Goal: Task Accomplishment & Management: Use online tool/utility

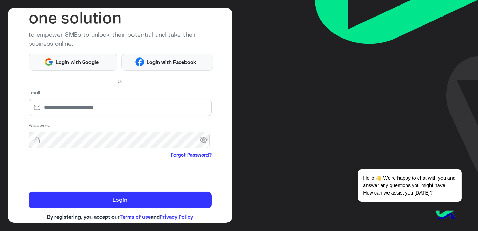
scroll to position [72, 0]
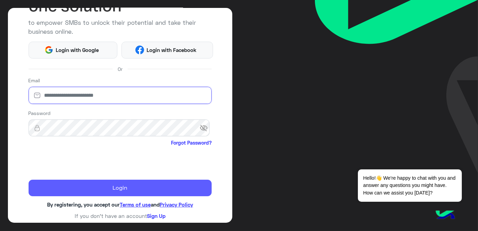
type input "**********"
click at [64, 182] on button "Login" at bounding box center [120, 188] width 183 height 17
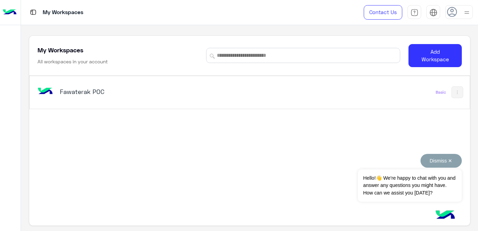
click at [447, 161] on button "Dismiss ✕" at bounding box center [440, 161] width 41 height 14
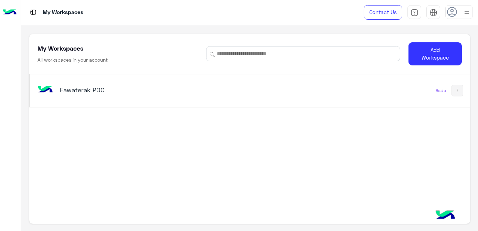
scroll to position [2, 0]
click at [454, 92] on button at bounding box center [457, 90] width 12 height 12
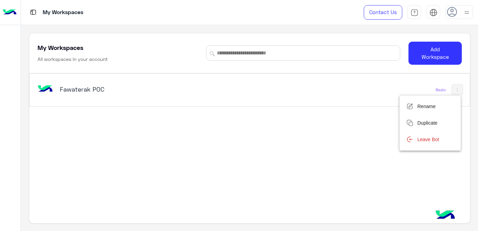
click at [190, 120] on div at bounding box center [239, 115] width 478 height 231
click at [69, 82] on div "Fawaterak POC" at bounding box center [164, 90] width 256 height 20
click at [84, 89] on h5 "Fawaterak POC" at bounding box center [137, 89] width 154 height 8
click at [46, 87] on img at bounding box center [45, 89] width 19 height 19
click at [87, 87] on h5 "Fawaterak POC" at bounding box center [137, 89] width 154 height 8
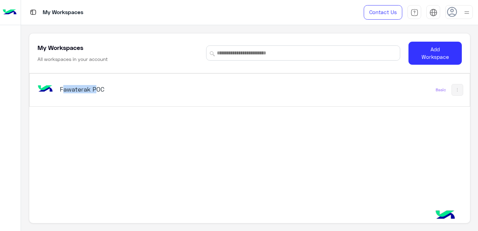
click at [87, 87] on h5 "Fawaterak POC" at bounding box center [137, 89] width 154 height 8
drag, startPoint x: 88, startPoint y: 87, endPoint x: 69, endPoint y: 109, distance: 28.6
click at [69, 109] on div "Fawaterak POC Basic" at bounding box center [249, 148] width 441 height 151
click at [45, 91] on img at bounding box center [45, 89] width 19 height 19
click at [452, 88] on button at bounding box center [457, 90] width 12 height 12
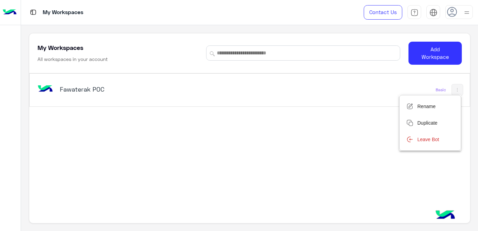
click at [343, 129] on div at bounding box center [239, 115] width 478 height 231
click at [53, 88] on img at bounding box center [45, 89] width 19 height 19
click at [17, 9] on div at bounding box center [10, 12] width 21 height 25
click at [76, 52] on div "My Workspaces All workspaces in your account" at bounding box center [117, 52] width 160 height 19
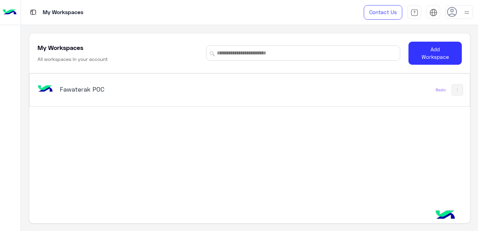
click at [47, 88] on img at bounding box center [45, 89] width 19 height 19
click at [184, 96] on div "Fawaterak POC" at bounding box center [164, 90] width 256 height 20
click at [187, 91] on h5 "Fawaterak POC" at bounding box center [137, 89] width 154 height 8
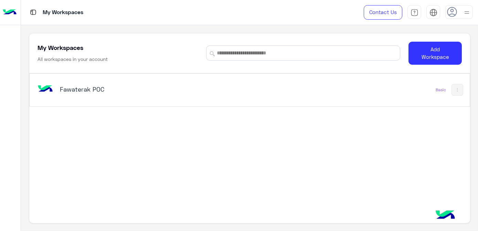
click at [187, 91] on h5 "Fawaterak POC" at bounding box center [137, 89] width 154 height 8
drag, startPoint x: 187, startPoint y: 91, endPoint x: 186, endPoint y: 113, distance: 22.1
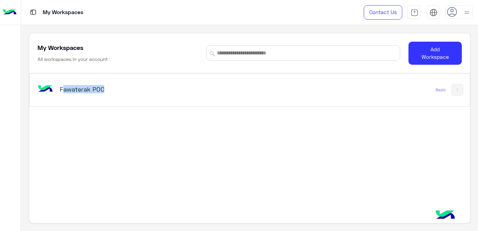
click at [187, 113] on div "Fawaterak POC Basic" at bounding box center [249, 148] width 441 height 151
click at [178, 94] on div "Fawaterak POC" at bounding box center [164, 90] width 256 height 20
click at [170, 122] on div "Fawaterak POC Basic" at bounding box center [249, 148] width 441 height 151
drag, startPoint x: 173, startPoint y: 122, endPoint x: 170, endPoint y: 107, distance: 15.6
click at [173, 122] on div "Fawaterak POC Basic" at bounding box center [249, 148] width 441 height 151
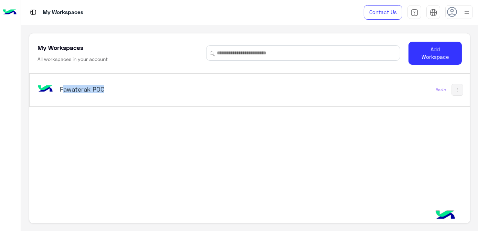
click at [366, 83] on div "Fawaterak POC Basic" at bounding box center [250, 90] width 440 height 33
click at [85, 91] on h5 "Fawaterak POC" at bounding box center [137, 89] width 154 height 8
click at [39, 91] on img at bounding box center [45, 89] width 19 height 19
click at [39, 90] on img at bounding box center [45, 89] width 19 height 19
click at [90, 85] on h5 "Fawaterak POC" at bounding box center [137, 89] width 154 height 8
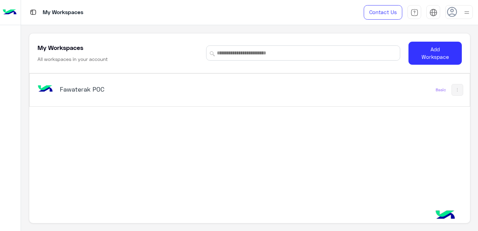
click at [90, 85] on h5 "Fawaterak POC" at bounding box center [137, 89] width 154 height 8
click at [91, 85] on h5 "Fawaterak POC" at bounding box center [137, 89] width 154 height 8
drag, startPoint x: 91, startPoint y: 85, endPoint x: 148, endPoint y: 94, distance: 56.9
click at [148, 94] on div "Fawaterak POC" at bounding box center [164, 90] width 256 height 20
click at [149, 94] on div "Fawaterak POC" at bounding box center [164, 90] width 256 height 20
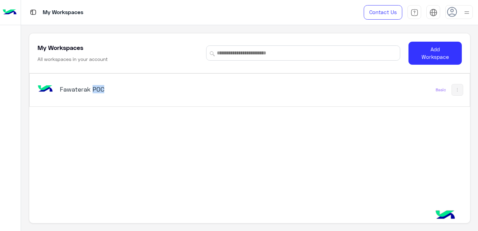
drag, startPoint x: 149, startPoint y: 94, endPoint x: 89, endPoint y: 92, distance: 59.2
click at [90, 93] on div "Fawaterak POC" at bounding box center [137, 90] width 154 height 10
click at [89, 92] on h5 "Fawaterak POC" at bounding box center [137, 89] width 154 height 8
click at [60, 88] on h5 "Fawaterak POC" at bounding box center [137, 89] width 154 height 8
click at [140, 119] on div "Fawaterak POC Basic" at bounding box center [249, 148] width 441 height 151
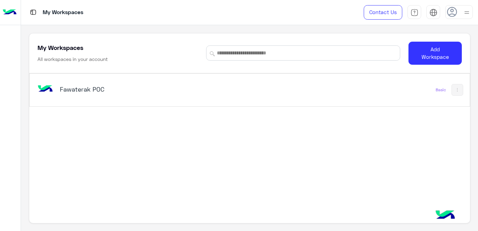
click at [67, 76] on div "Fawaterak POC Basic" at bounding box center [250, 90] width 440 height 33
click at [70, 85] on h5 "Fawaterak POC" at bounding box center [137, 89] width 154 height 8
drag, startPoint x: 70, startPoint y: 85, endPoint x: 118, endPoint y: 117, distance: 57.7
click at [118, 117] on div "Fawaterak POC Basic" at bounding box center [249, 148] width 441 height 151
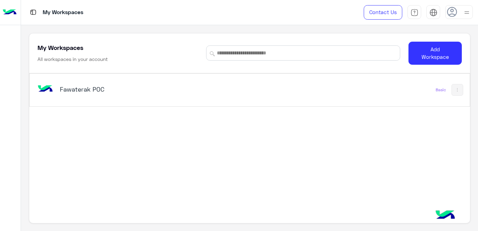
click at [88, 90] on h5 "Fawaterak POC" at bounding box center [137, 89] width 154 height 8
click at [49, 91] on img at bounding box center [45, 89] width 19 height 19
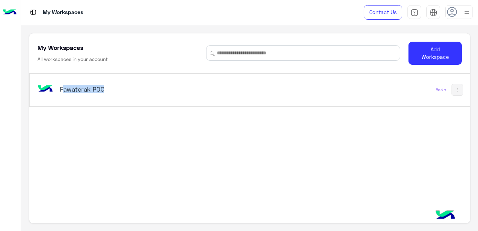
click at [49, 91] on img at bounding box center [45, 89] width 19 height 19
click at [45, 93] on img at bounding box center [45, 89] width 19 height 19
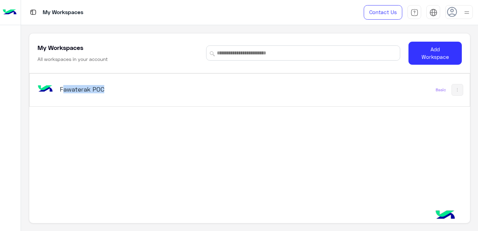
drag, startPoint x: 209, startPoint y: 91, endPoint x: 182, endPoint y: 96, distance: 27.6
click at [182, 96] on div "Fawaterak POC" at bounding box center [164, 90] width 256 height 20
click at [183, 96] on div "Fawaterak POC" at bounding box center [164, 90] width 256 height 20
click at [183, 97] on div "Fawaterak POC" at bounding box center [164, 90] width 256 height 20
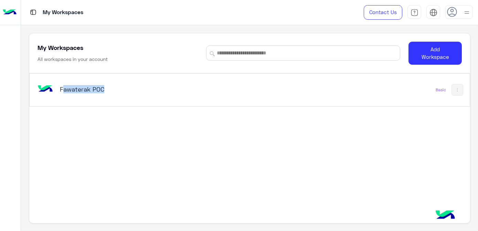
click at [184, 97] on div "Fawaterak POC" at bounding box center [164, 90] width 256 height 20
drag, startPoint x: 184, startPoint y: 97, endPoint x: 178, endPoint y: 102, distance: 8.0
click at [178, 102] on div "Fawaterak POC Basic" at bounding box center [250, 90] width 440 height 33
drag, startPoint x: 178, startPoint y: 102, endPoint x: 165, endPoint y: 142, distance: 41.4
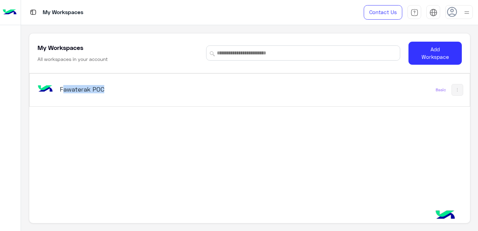
click at [166, 142] on div "Fawaterak POC Basic" at bounding box center [249, 148] width 441 height 151
click at [92, 91] on h5 "Fawaterak POC" at bounding box center [137, 89] width 154 height 8
click at [100, 114] on div "Fawaterak POC Basic" at bounding box center [249, 148] width 441 height 151
click at [86, 83] on div "Fawaterak POC" at bounding box center [164, 90] width 256 height 20
click at [138, 123] on div "Fawaterak POC Basic" at bounding box center [249, 148] width 441 height 151
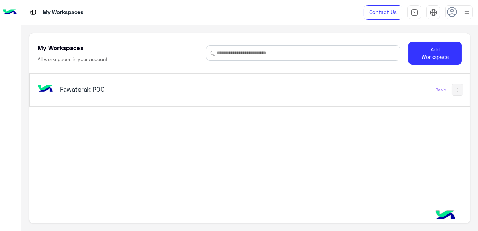
drag, startPoint x: 138, startPoint y: 123, endPoint x: 80, endPoint y: 115, distance: 58.1
click at [80, 115] on div "Fawaterak POC Basic" at bounding box center [249, 148] width 441 height 151
click at [96, 85] on h5 "Fawaterak POC" at bounding box center [137, 89] width 154 height 8
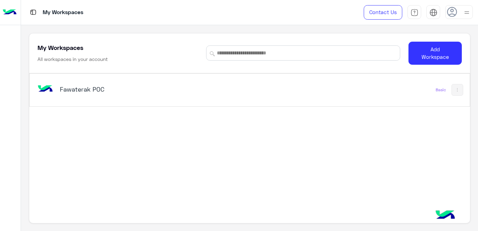
click at [96, 85] on h5 "Fawaterak POC" at bounding box center [137, 89] width 154 height 8
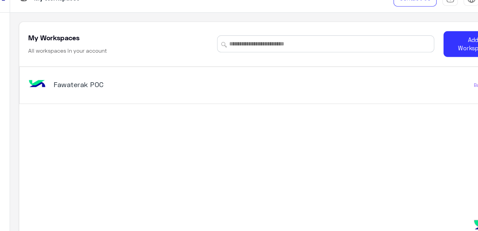
drag, startPoint x: 96, startPoint y: 85, endPoint x: 100, endPoint y: 106, distance: 21.3
click at [100, 106] on div "Fawaterak POC Basic" at bounding box center [249, 89] width 441 height 33
drag, startPoint x: 100, startPoint y: 106, endPoint x: 75, endPoint y: 85, distance: 32.8
click at [75, 85] on h5 "Fawaterak POC" at bounding box center [137, 89] width 154 height 8
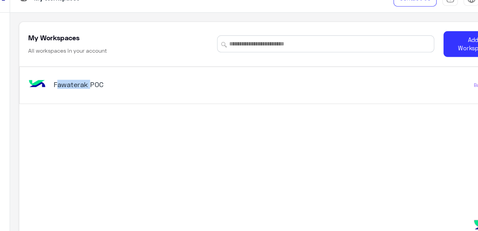
click at [75, 85] on h5 "Fawaterak POC" at bounding box center [137, 89] width 154 height 8
click at [152, 94] on div "Fawaterak POC" at bounding box center [164, 90] width 256 height 20
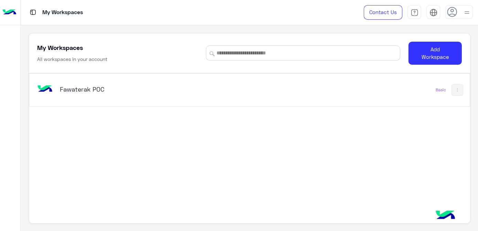
scroll to position [0, 0]
click at [457, 89] on img at bounding box center [457, 90] width 6 height 6
click at [334, 128] on div at bounding box center [239, 115] width 478 height 231
click at [107, 88] on h5 "Fawaterak POC" at bounding box center [137, 89] width 154 height 8
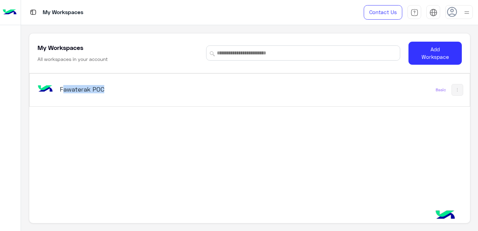
click at [107, 88] on h5 "Fawaterak POC" at bounding box center [137, 89] width 154 height 8
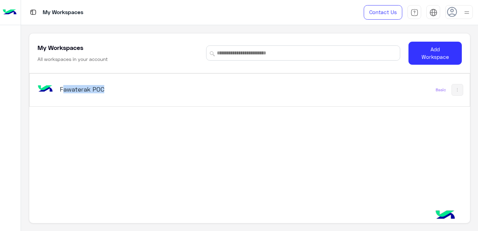
drag, startPoint x: 107, startPoint y: 88, endPoint x: 77, endPoint y: 90, distance: 30.3
click at [77, 90] on h5 "Fawaterak POC" at bounding box center [137, 89] width 154 height 8
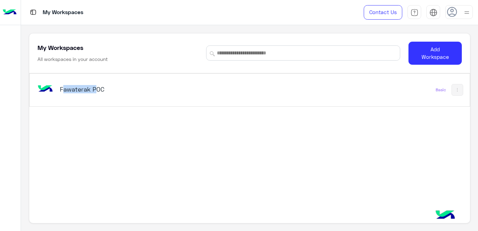
click at [77, 90] on h5 "Fawaterak POC" at bounding box center [137, 89] width 154 height 8
click at [45, 93] on img at bounding box center [45, 89] width 19 height 19
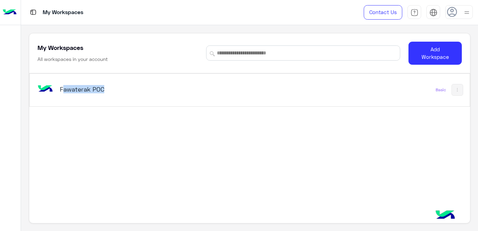
click at [45, 93] on img at bounding box center [45, 89] width 19 height 19
click at [45, 92] on img at bounding box center [45, 89] width 19 height 19
click at [294, 98] on div "Fawaterak POC Basic" at bounding box center [250, 90] width 440 height 33
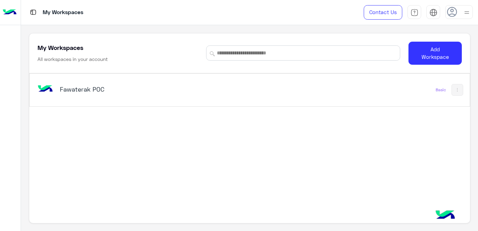
click at [294, 98] on div "Fawaterak POC Basic" at bounding box center [250, 90] width 440 height 33
click at [284, 119] on div "Fawaterak POC Basic" at bounding box center [249, 148] width 441 height 151
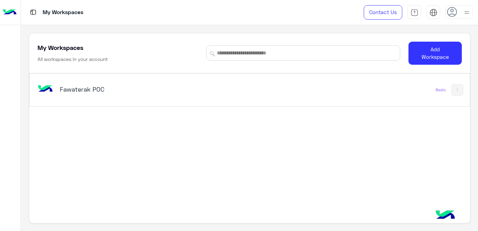
click at [80, 89] on h5 "Fawaterak POC" at bounding box center [137, 89] width 154 height 8
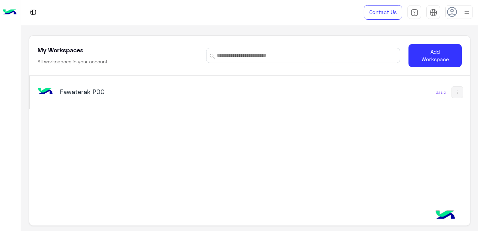
click at [118, 96] on div "Fawaterak POC" at bounding box center [137, 92] width 154 height 10
click at [99, 90] on h5 "Fawaterak POC" at bounding box center [137, 91] width 154 height 8
click at [90, 91] on h5 "Fawaterak POC" at bounding box center [137, 91] width 154 height 8
click at [173, 89] on h5 "Fawaterak POC" at bounding box center [137, 91] width 154 height 8
click at [331, 87] on div "Fawaterak POC Basic" at bounding box center [250, 92] width 440 height 33
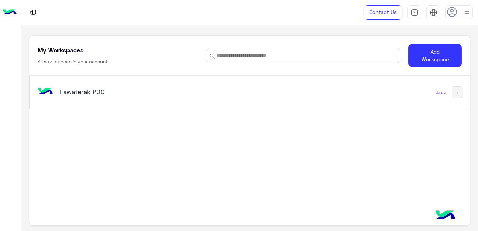
click at [339, 104] on div "Fawaterak POC Basic" at bounding box center [250, 92] width 440 height 33
